Goal: Task Accomplishment & Management: Use online tool/utility

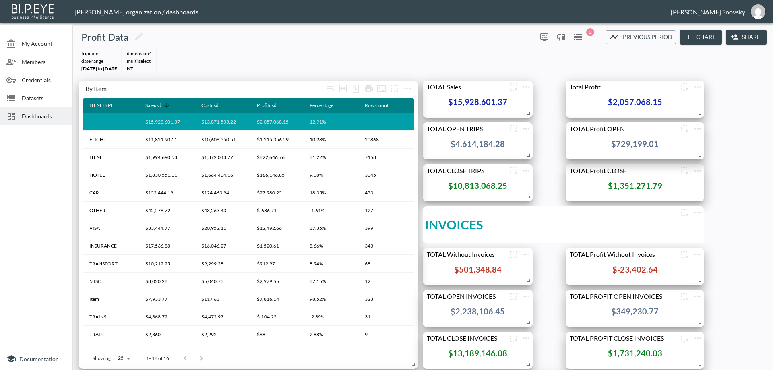
click at [38, 100] on span "Datasets" at bounding box center [44, 98] width 44 height 8
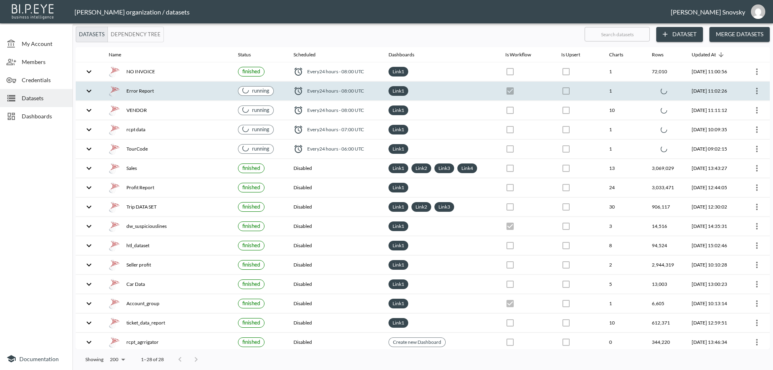
click at [629, 95] on th "1" at bounding box center [624, 91] width 43 height 19
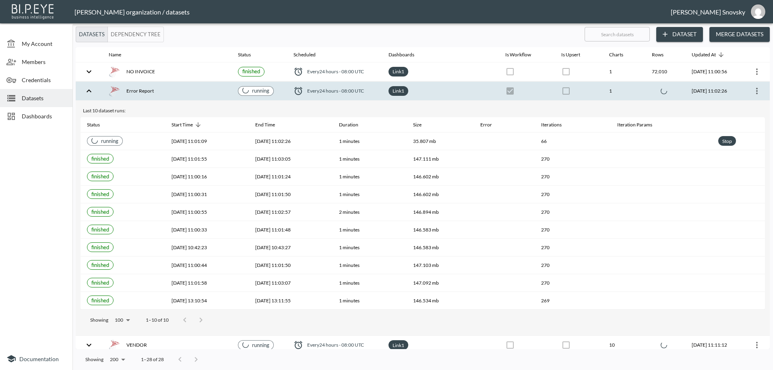
click at [629, 95] on th "1" at bounding box center [624, 91] width 43 height 19
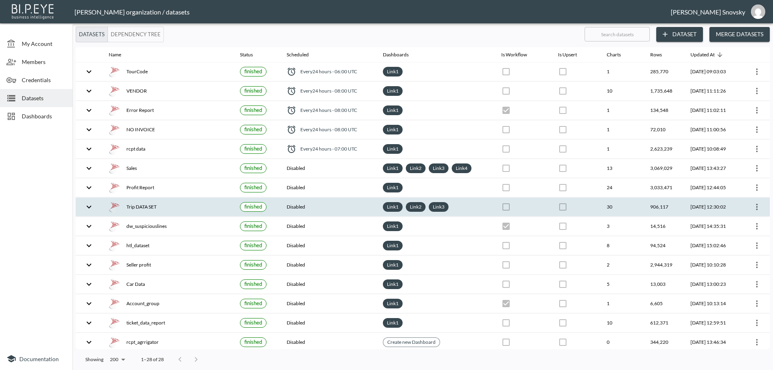
click at [753, 206] on icon "more" at bounding box center [757, 207] width 10 height 10
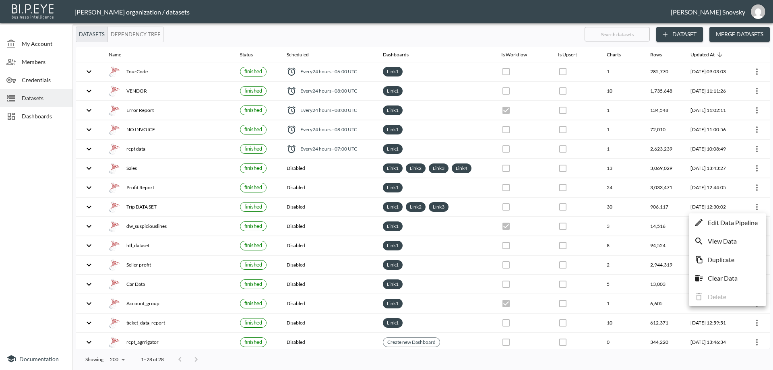
click at [748, 221] on p "Edit Data Pipeline" at bounding box center [733, 223] width 50 height 10
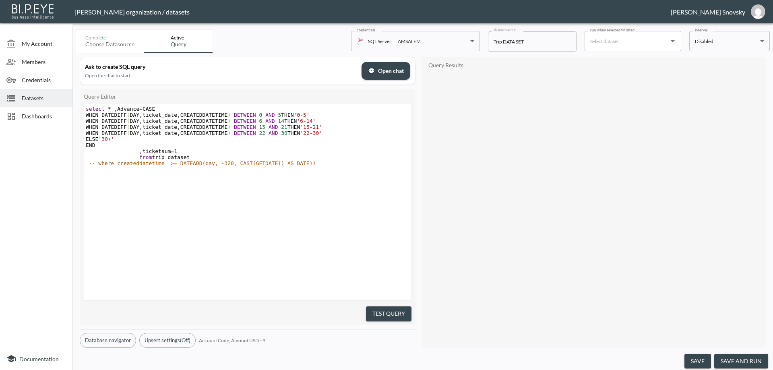
click at [753, 362] on button "save and run" at bounding box center [741, 361] width 54 height 15
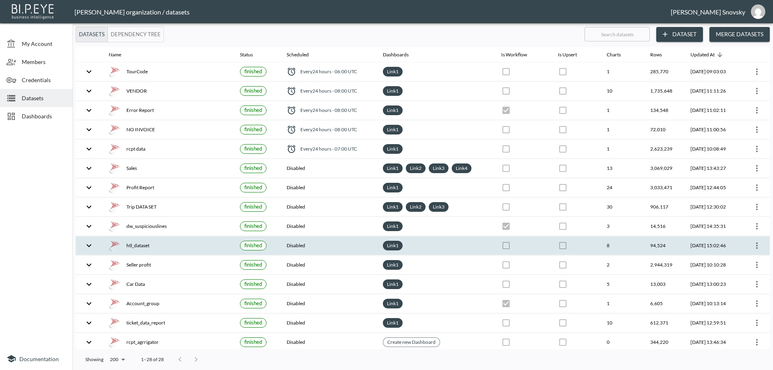
checkbox input "false"
checkbox input "true"
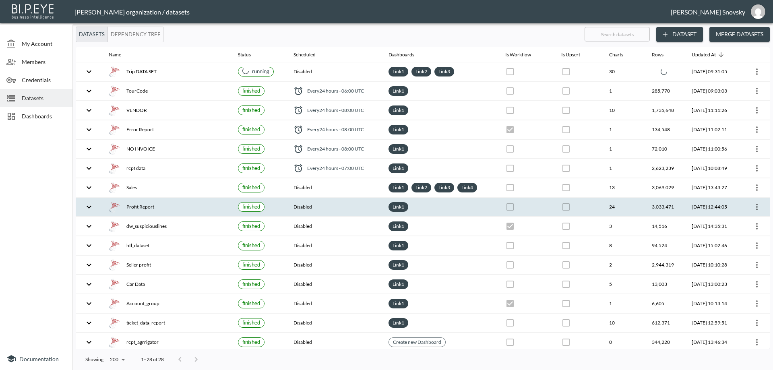
click at [169, 204] on div "Profit Report" at bounding box center [167, 206] width 116 height 11
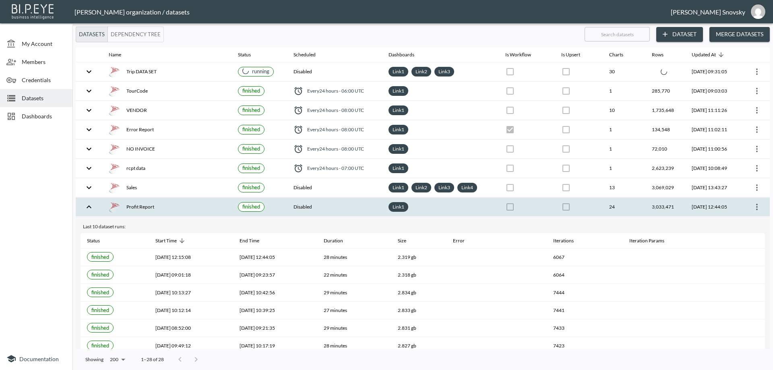
click at [758, 209] on icon "more" at bounding box center [757, 207] width 10 height 10
click at [741, 219] on p "Edit Data Pipeline" at bounding box center [733, 223] width 50 height 10
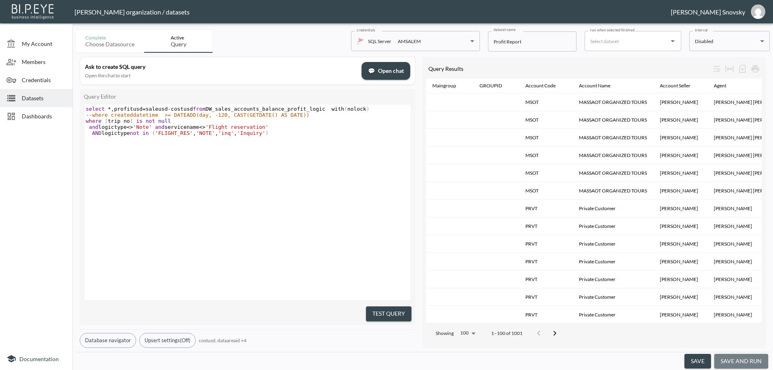
click at [740, 360] on button "save and run" at bounding box center [741, 361] width 54 height 15
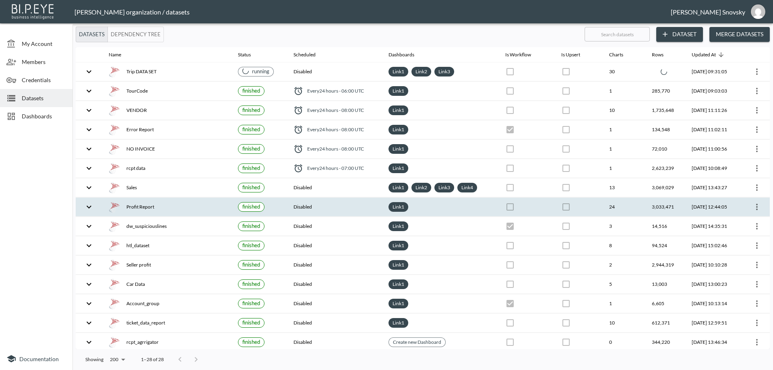
checkbox input "false"
checkbox input "true"
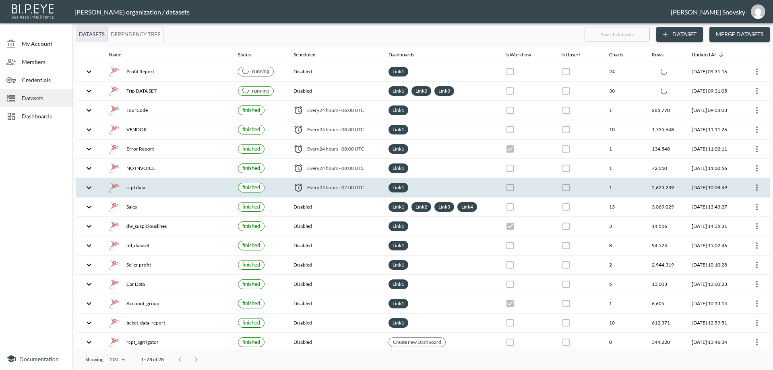
click at [754, 188] on icon "more" at bounding box center [757, 188] width 10 height 10
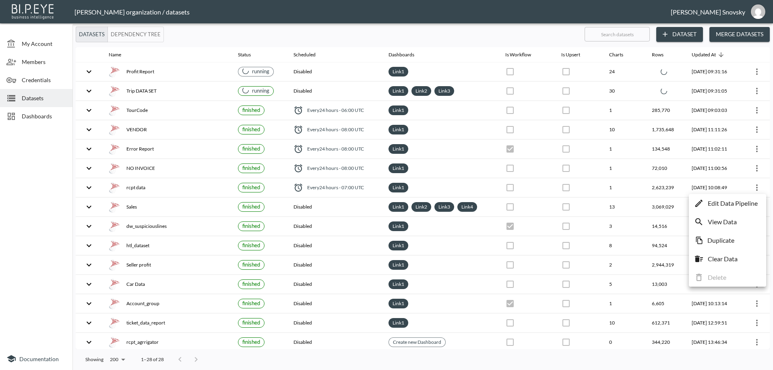
click at [739, 200] on p "Edit Data Pipeline" at bounding box center [733, 204] width 50 height 10
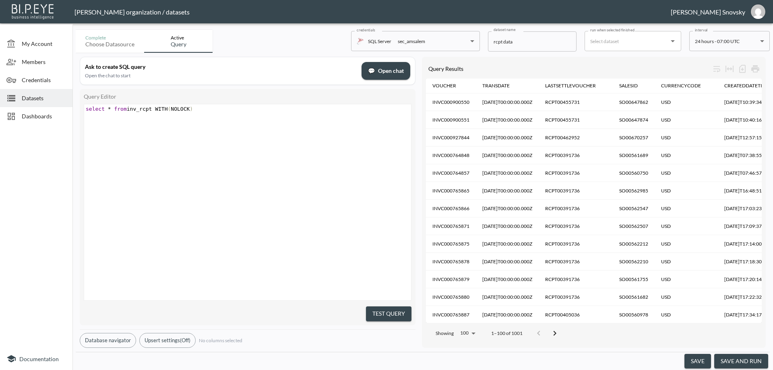
click at [748, 359] on button "save and run" at bounding box center [741, 361] width 54 height 15
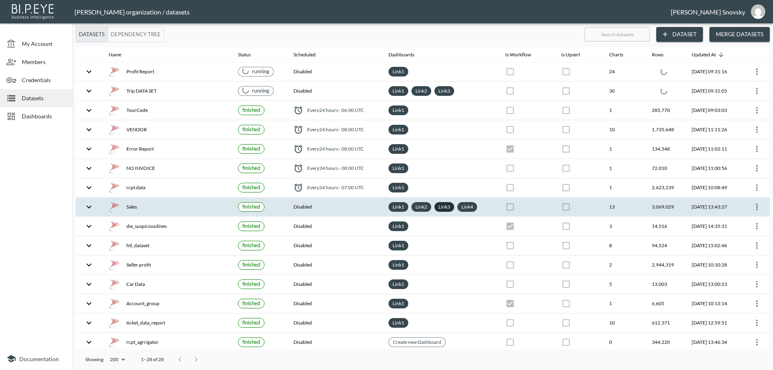
checkbox input "false"
checkbox input "true"
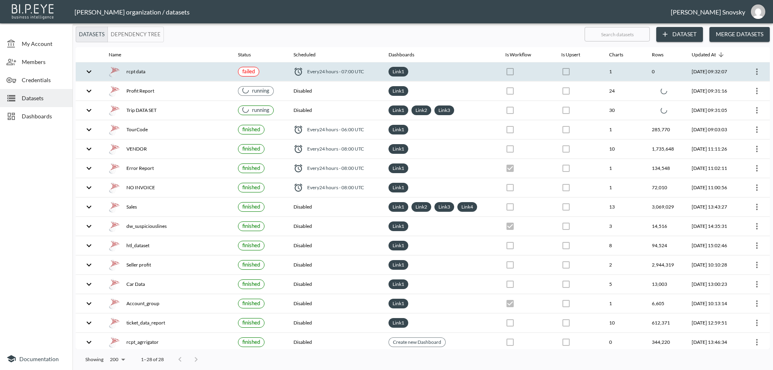
click at [754, 73] on icon "more" at bounding box center [757, 72] width 10 height 10
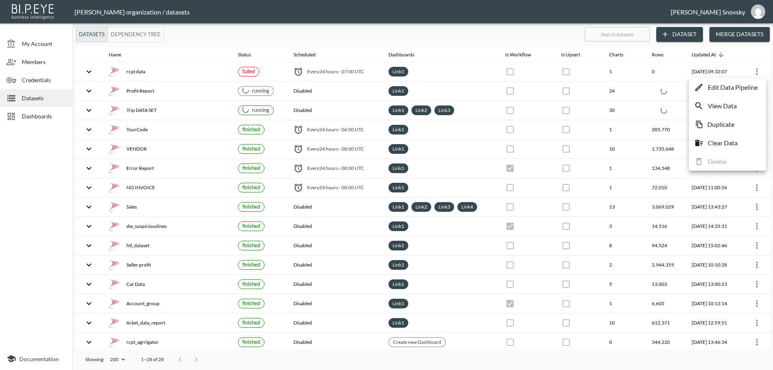
click at [740, 87] on p "Edit Data Pipeline" at bounding box center [733, 88] width 50 height 10
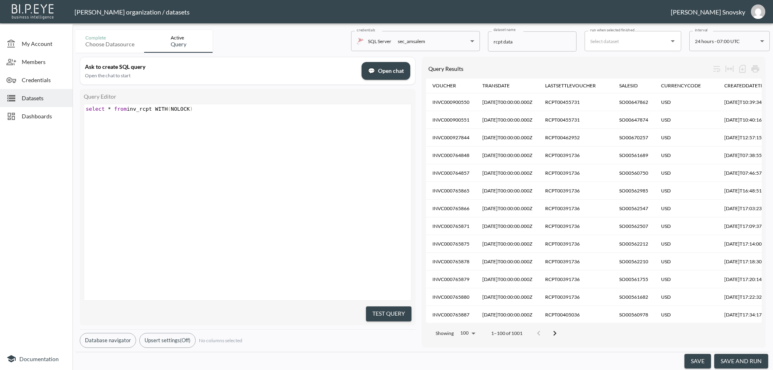
click at [733, 365] on button "save and run" at bounding box center [741, 361] width 54 height 15
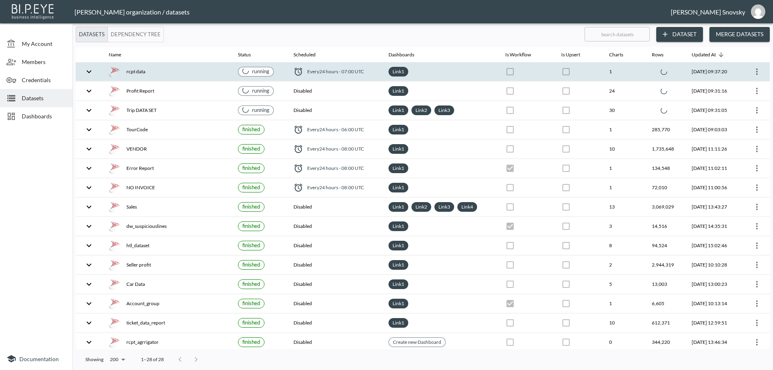
click at [324, 71] on span "Every 24 hours - 07:00 UTC" at bounding box center [335, 71] width 57 height 7
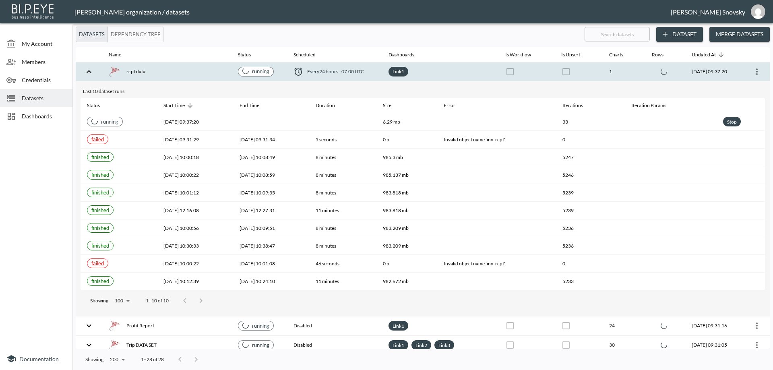
click at [324, 71] on span "Every 24 hours - 07:00 UTC" at bounding box center [335, 71] width 57 height 7
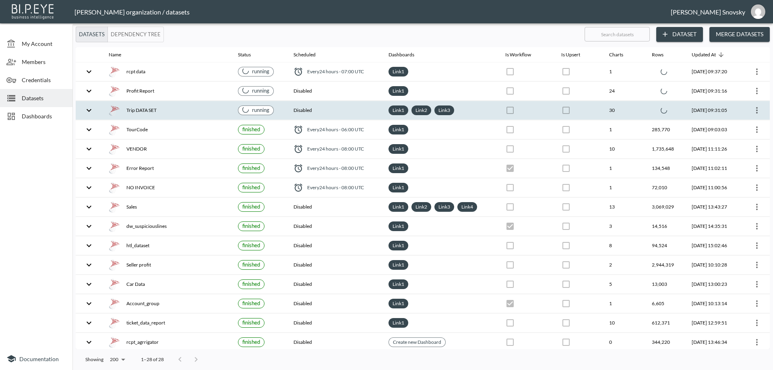
click at [190, 114] on div "Trip DATA SET" at bounding box center [167, 110] width 116 height 11
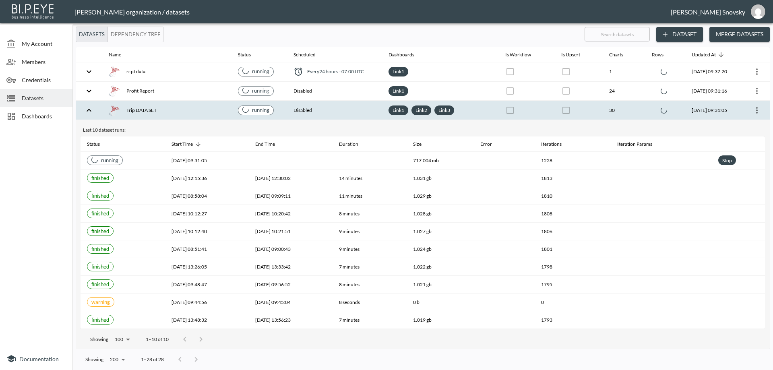
click at [190, 114] on div "Trip DATA SET" at bounding box center [167, 110] width 116 height 11
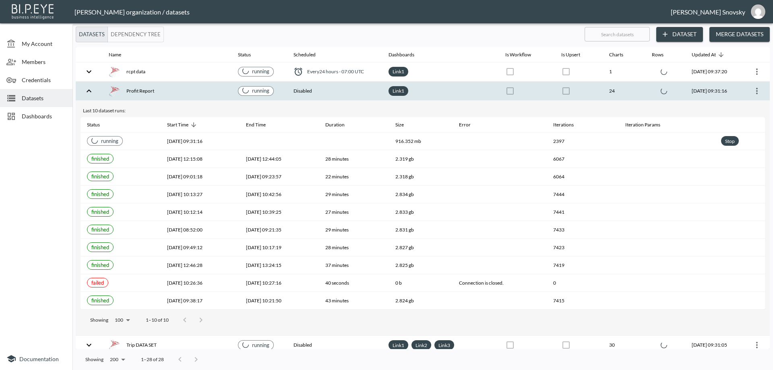
click at [182, 89] on div "Profit Report" at bounding box center [167, 90] width 116 height 11
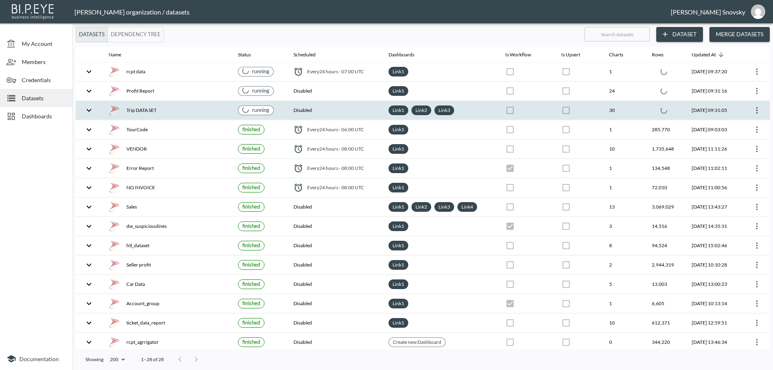
click at [179, 110] on div "Trip DATA SET" at bounding box center [167, 110] width 116 height 11
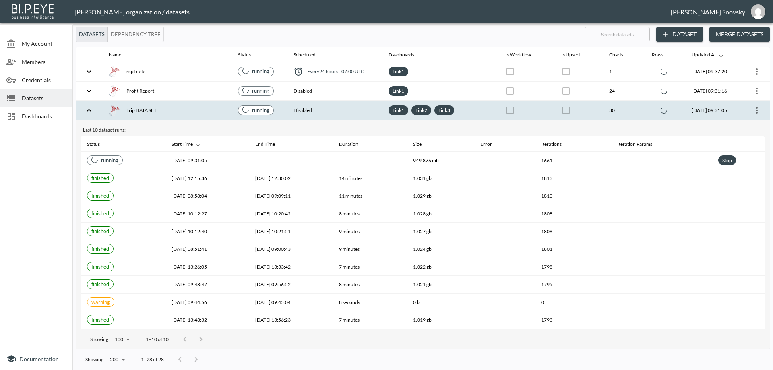
click at [179, 110] on div "Trip DATA SET" at bounding box center [167, 110] width 116 height 11
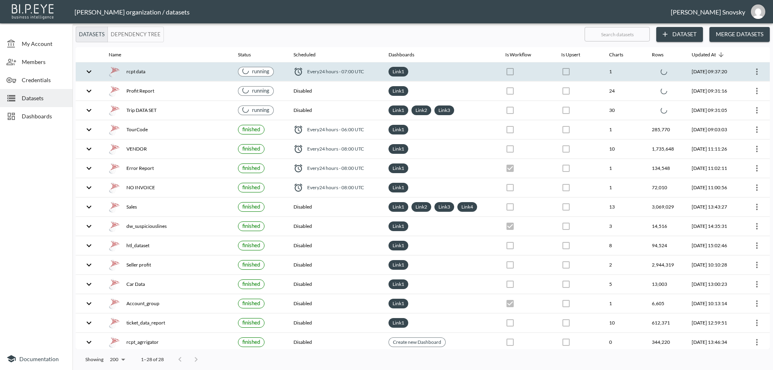
click at [180, 66] on div "rcpt data" at bounding box center [167, 71] width 116 height 11
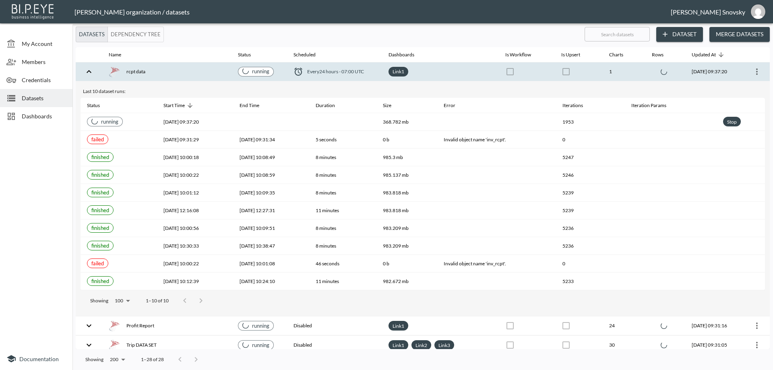
click at [180, 66] on div "rcpt data" at bounding box center [167, 71] width 116 height 11
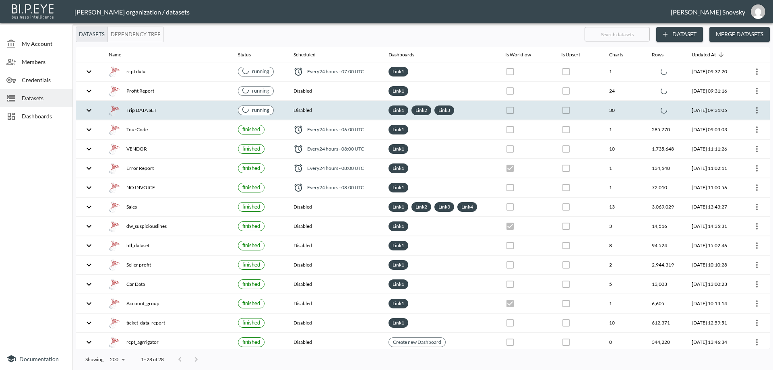
click at [201, 112] on div "Trip DATA SET" at bounding box center [167, 110] width 116 height 11
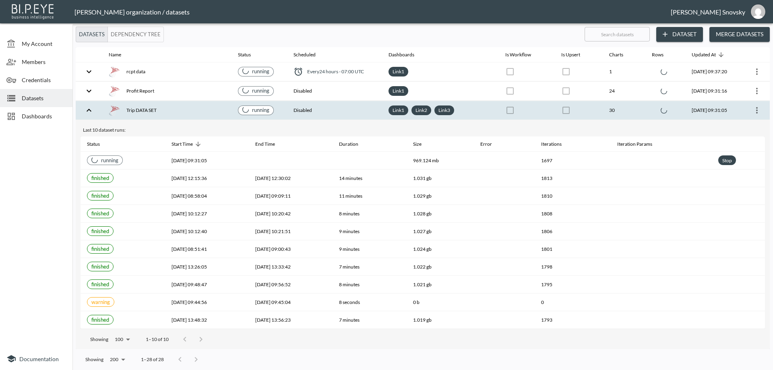
click at [202, 110] on div "Trip DATA SET" at bounding box center [167, 110] width 116 height 11
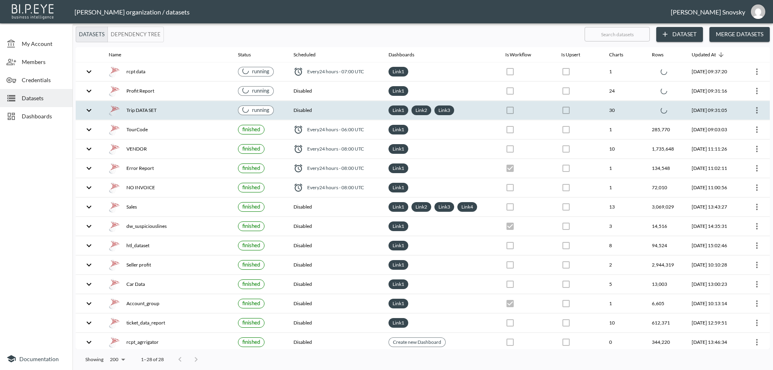
click at [198, 110] on div "Trip DATA SET" at bounding box center [167, 110] width 116 height 11
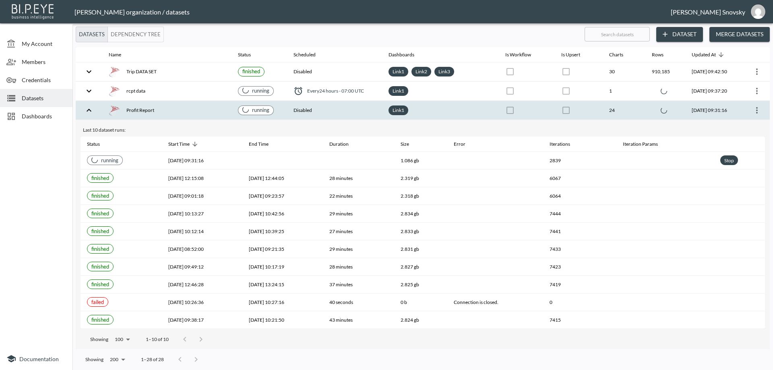
click at [190, 108] on div "Profit Report" at bounding box center [167, 110] width 116 height 11
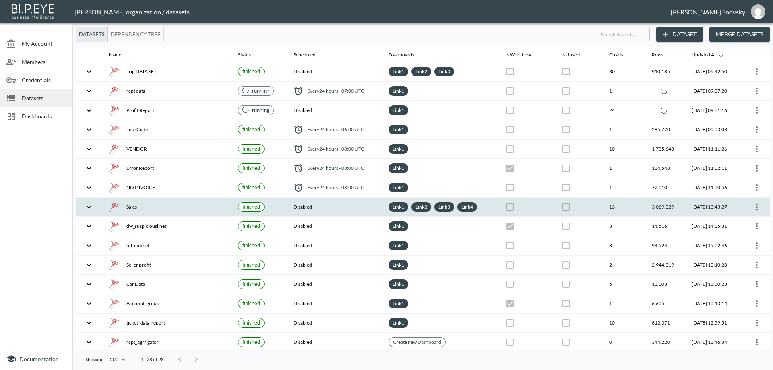
click at [755, 211] on icon "more" at bounding box center [757, 207] width 10 height 10
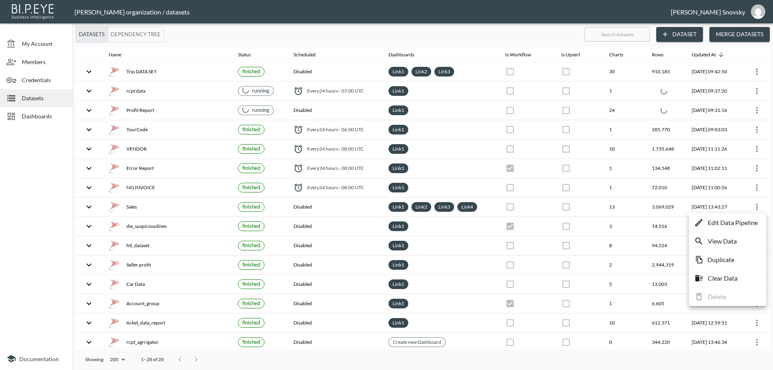
click at [749, 221] on p "Edit Data Pipeline" at bounding box center [733, 223] width 50 height 10
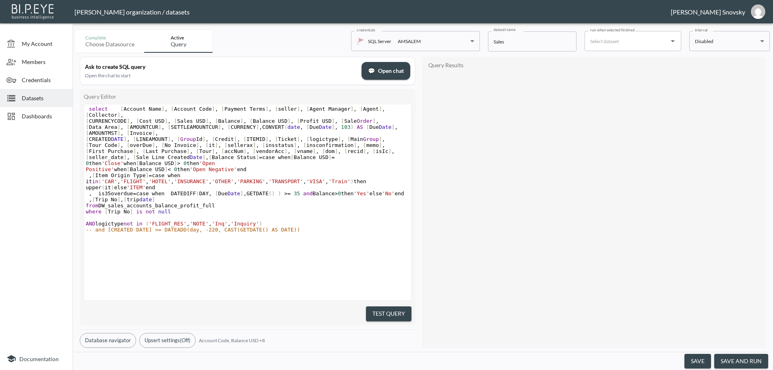
click at [741, 357] on button "save and run" at bounding box center [741, 361] width 54 height 15
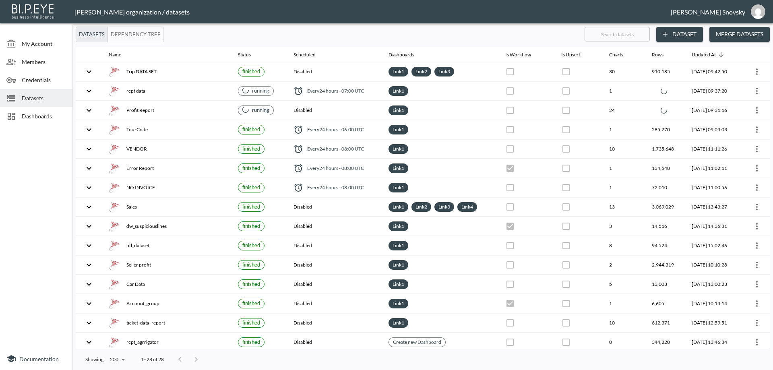
checkbox input "false"
checkbox input "true"
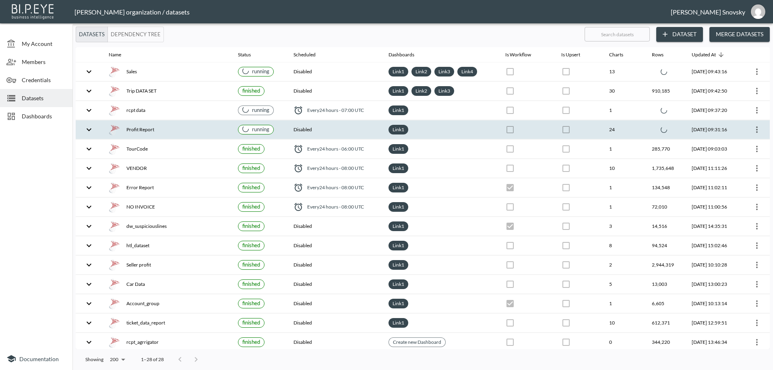
click at [184, 135] on div "Profit Report" at bounding box center [167, 129] width 116 height 11
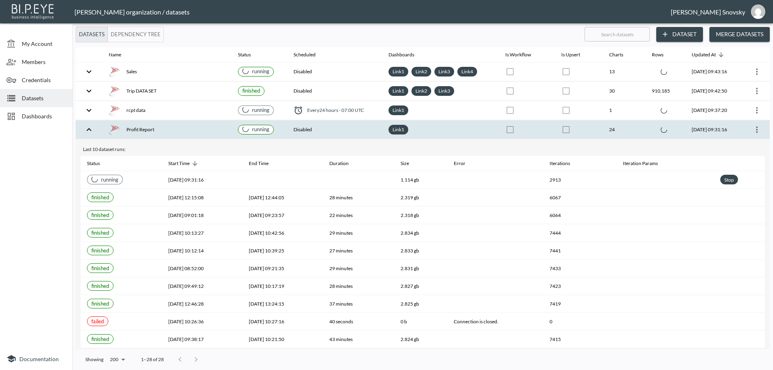
click at [184, 134] on div "Profit Report" at bounding box center [167, 129] width 116 height 11
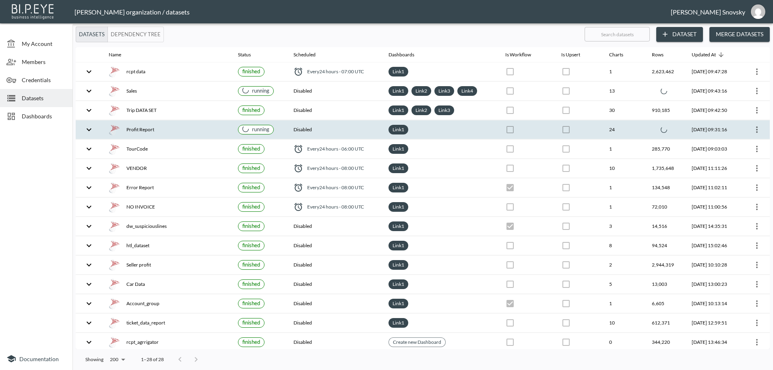
click at [259, 132] on div "running" at bounding box center [255, 130] width 27 height 8
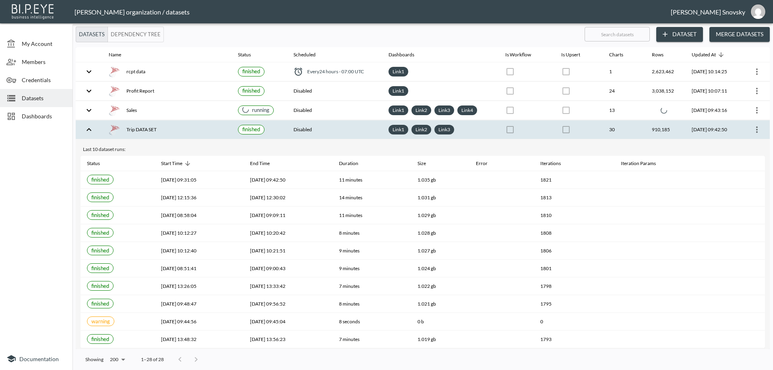
click at [346, 126] on th "Disabled" at bounding box center [334, 129] width 95 height 19
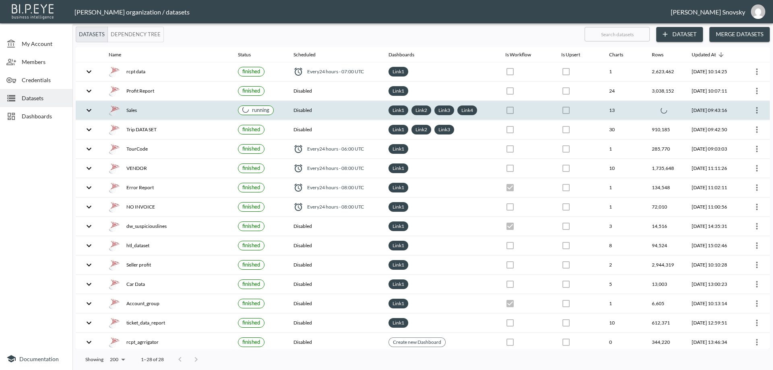
click at [345, 114] on th "Disabled" at bounding box center [334, 110] width 95 height 19
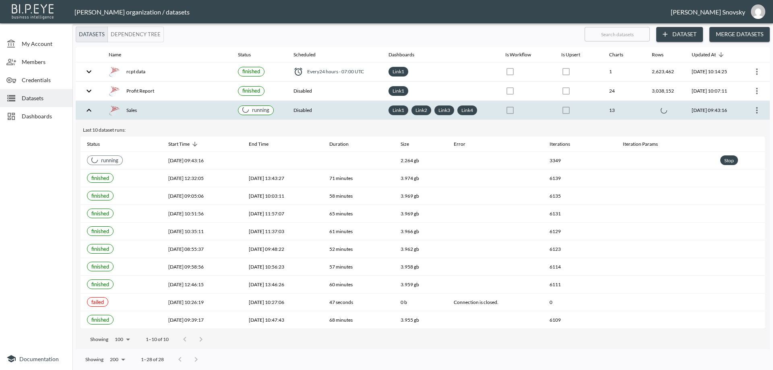
click at [345, 114] on th "Disabled" at bounding box center [334, 110] width 95 height 19
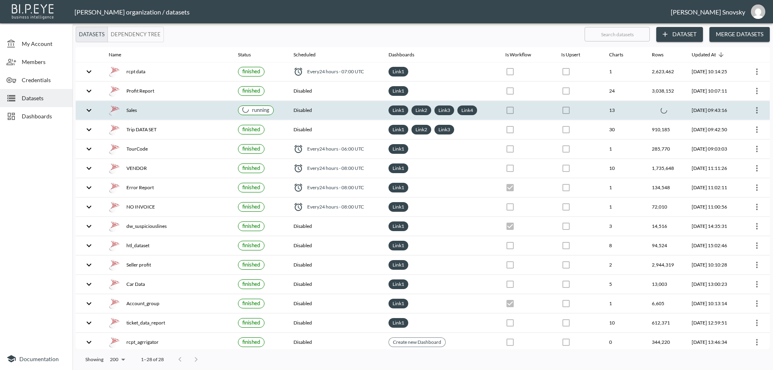
click at [219, 112] on div "Sales" at bounding box center [167, 110] width 116 height 11
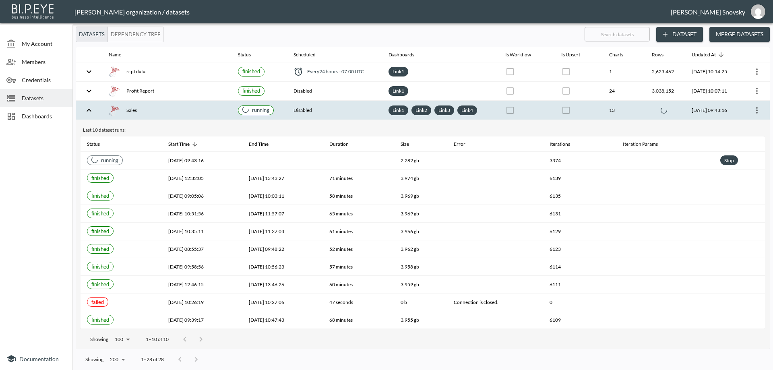
click at [219, 112] on div "Sales" at bounding box center [167, 110] width 116 height 11
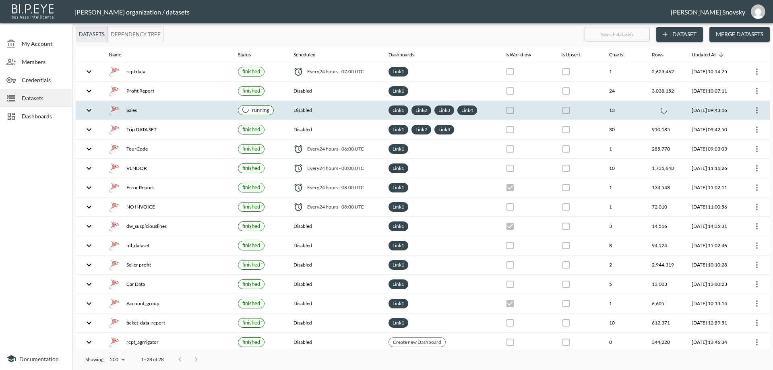
drag, startPoint x: 0, startPoint y: 0, endPoint x: 222, endPoint y: 110, distance: 248.2
click at [222, 110] on th "Sales" at bounding box center [166, 110] width 129 height 19
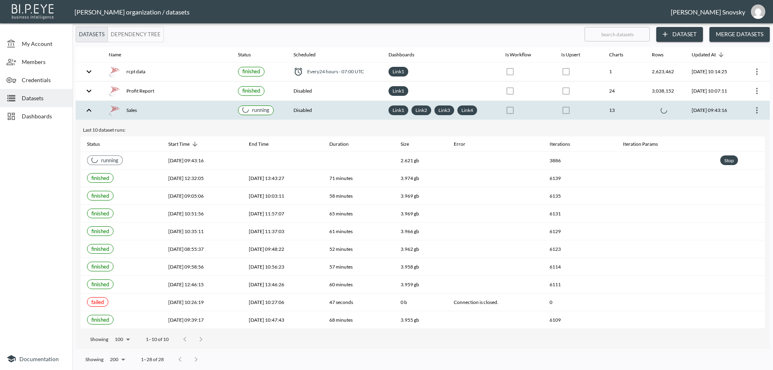
click at [222, 110] on th "Sales" at bounding box center [166, 110] width 129 height 19
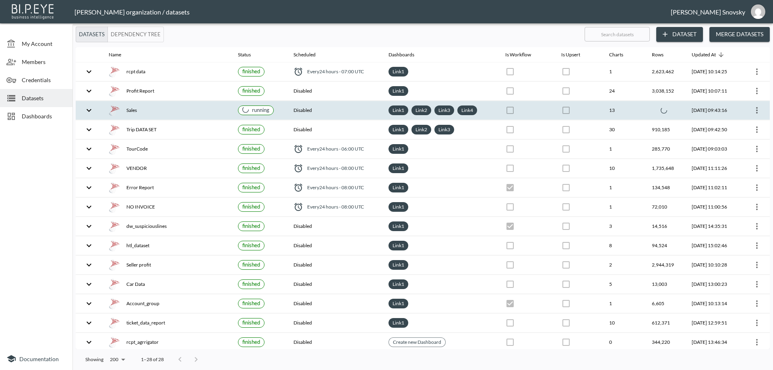
click at [222, 110] on th "Sales" at bounding box center [166, 110] width 129 height 19
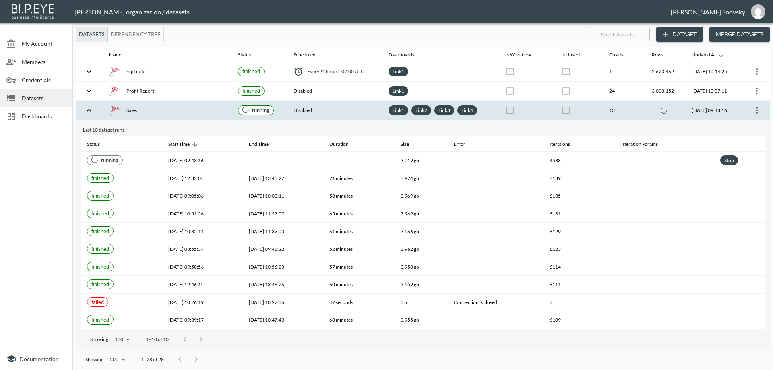
click at [222, 110] on th "Sales" at bounding box center [166, 110] width 129 height 19
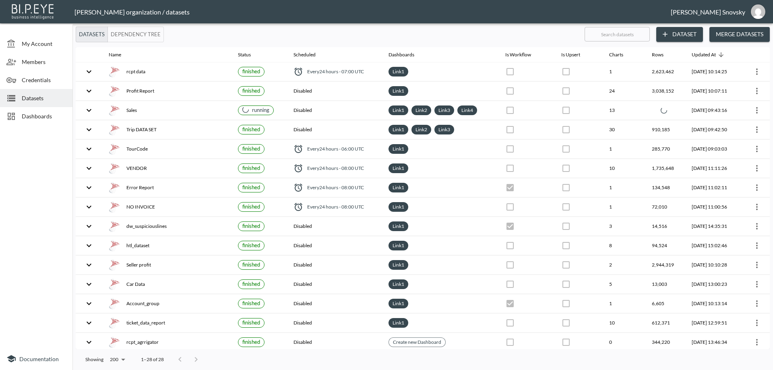
click at [222, 110] on th "Sales" at bounding box center [166, 110] width 129 height 19
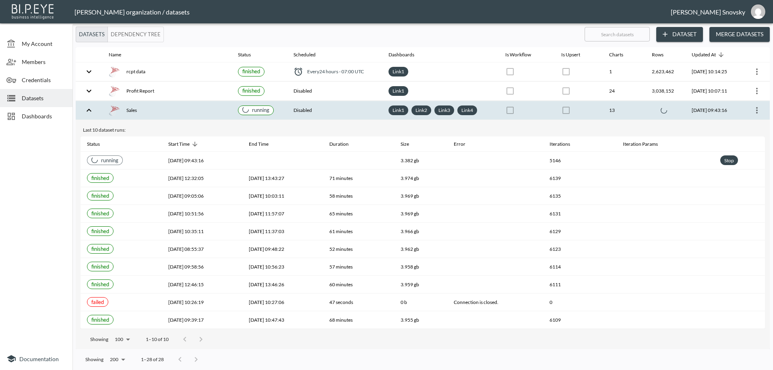
click at [222, 110] on th "Sales" at bounding box center [166, 110] width 129 height 19
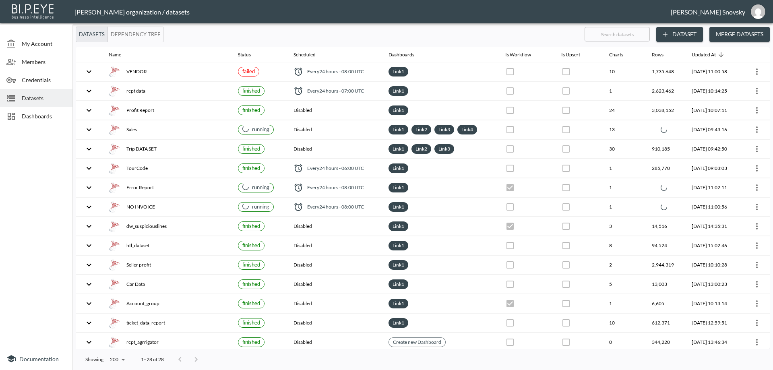
checkbox input "false"
checkbox input "true"
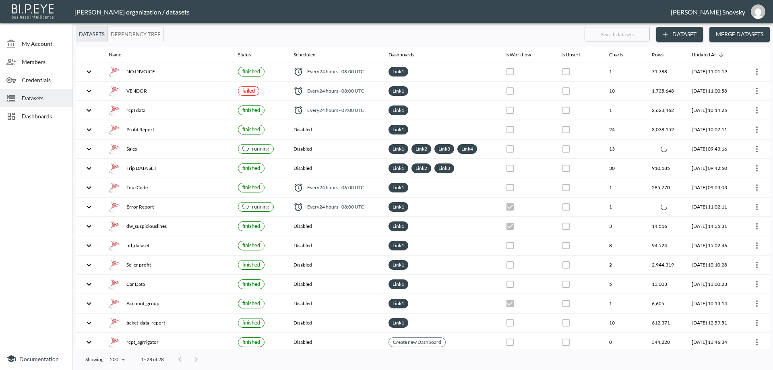
checkbox input "true"
checkbox input "false"
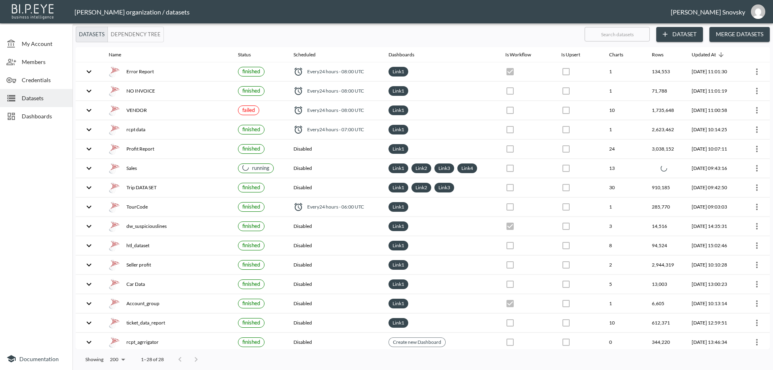
checkbox input "false"
checkbox input "true"
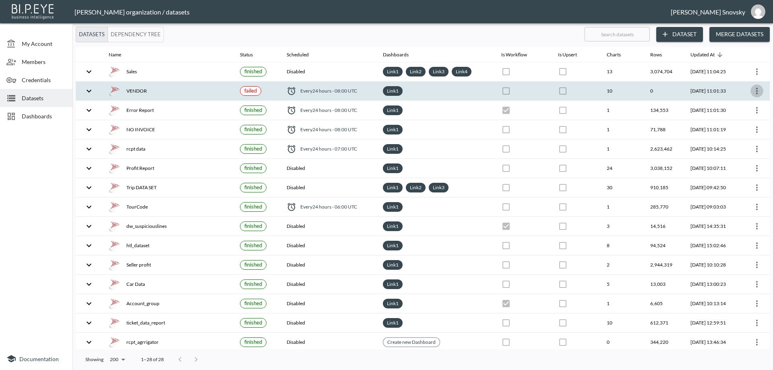
click at [756, 91] on icon "more" at bounding box center [757, 91] width 2 height 6
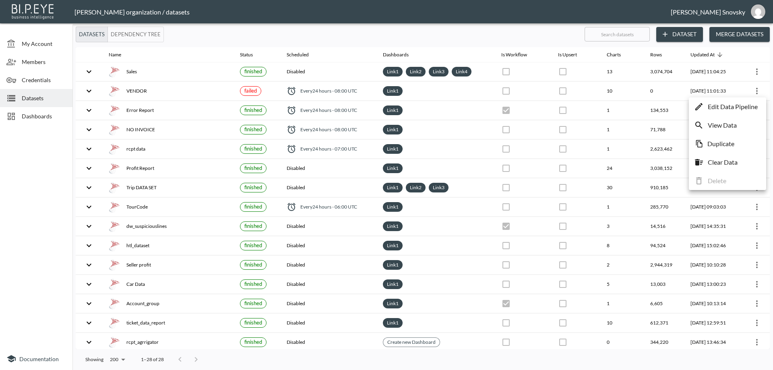
click at [750, 102] on p "Edit Data Pipeline" at bounding box center [733, 107] width 50 height 10
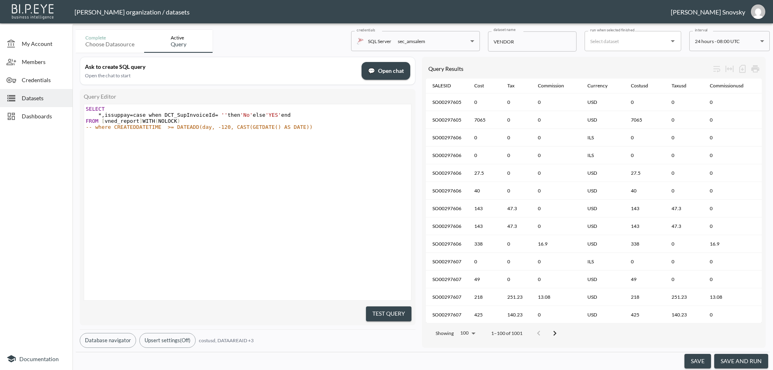
click at [745, 359] on button "save and run" at bounding box center [741, 361] width 54 height 15
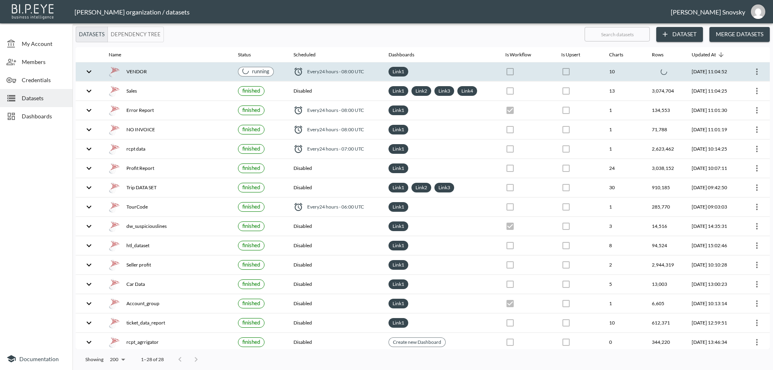
click at [327, 69] on span "Every 24 hours - 08:00 UTC" at bounding box center [335, 71] width 57 height 7
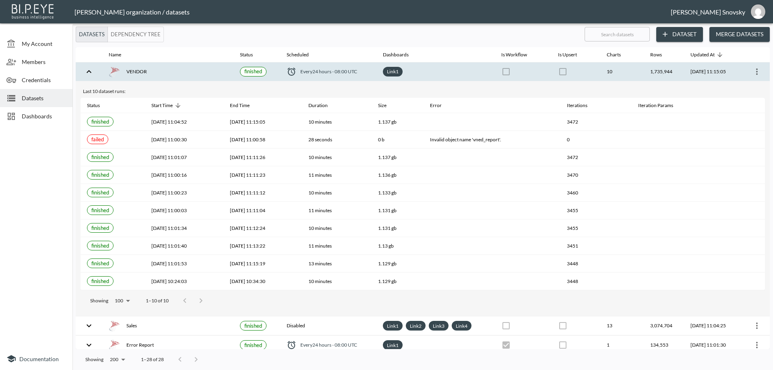
click at [194, 68] on div "VENDOR" at bounding box center [168, 71] width 118 height 11
